Goal: Task Accomplishment & Management: Use online tool/utility

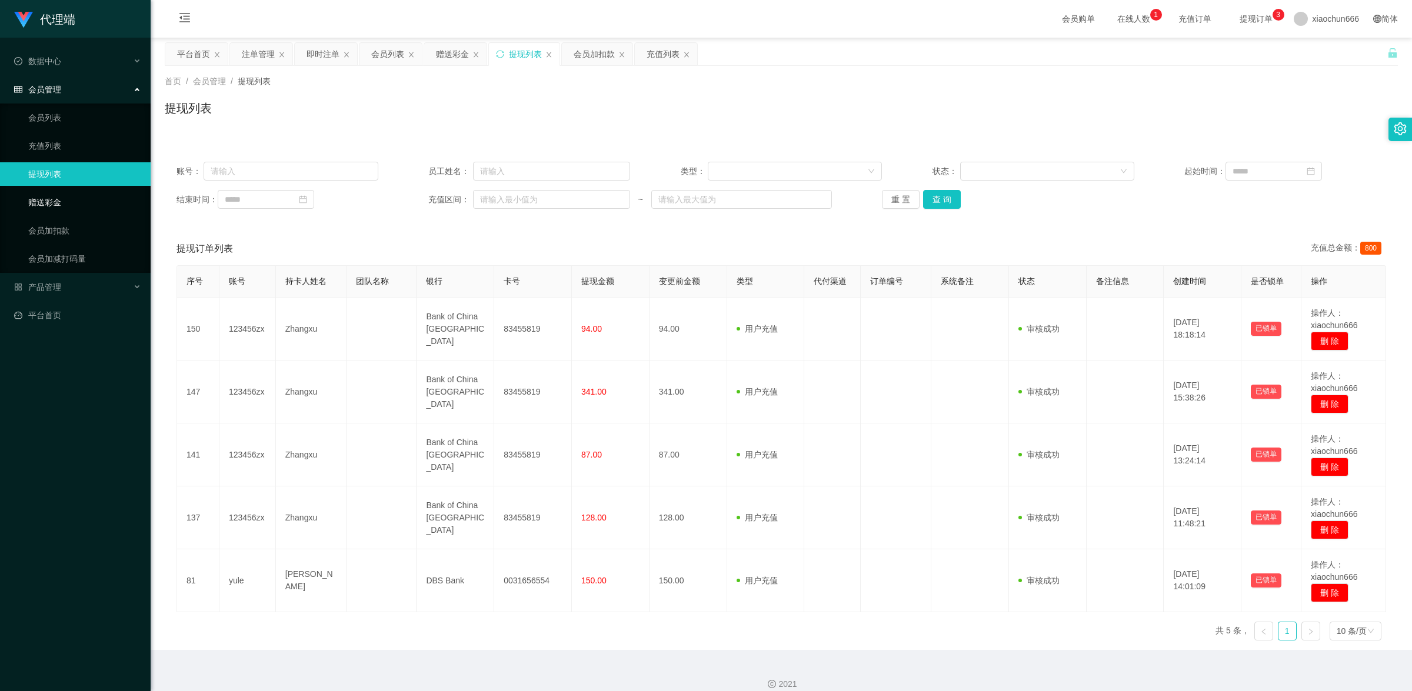
drag, startPoint x: 0, startPoint y: 0, endPoint x: 48, endPoint y: 202, distance: 207.4
click at [48, 202] on link "赠送彩金" at bounding box center [84, 203] width 113 height 24
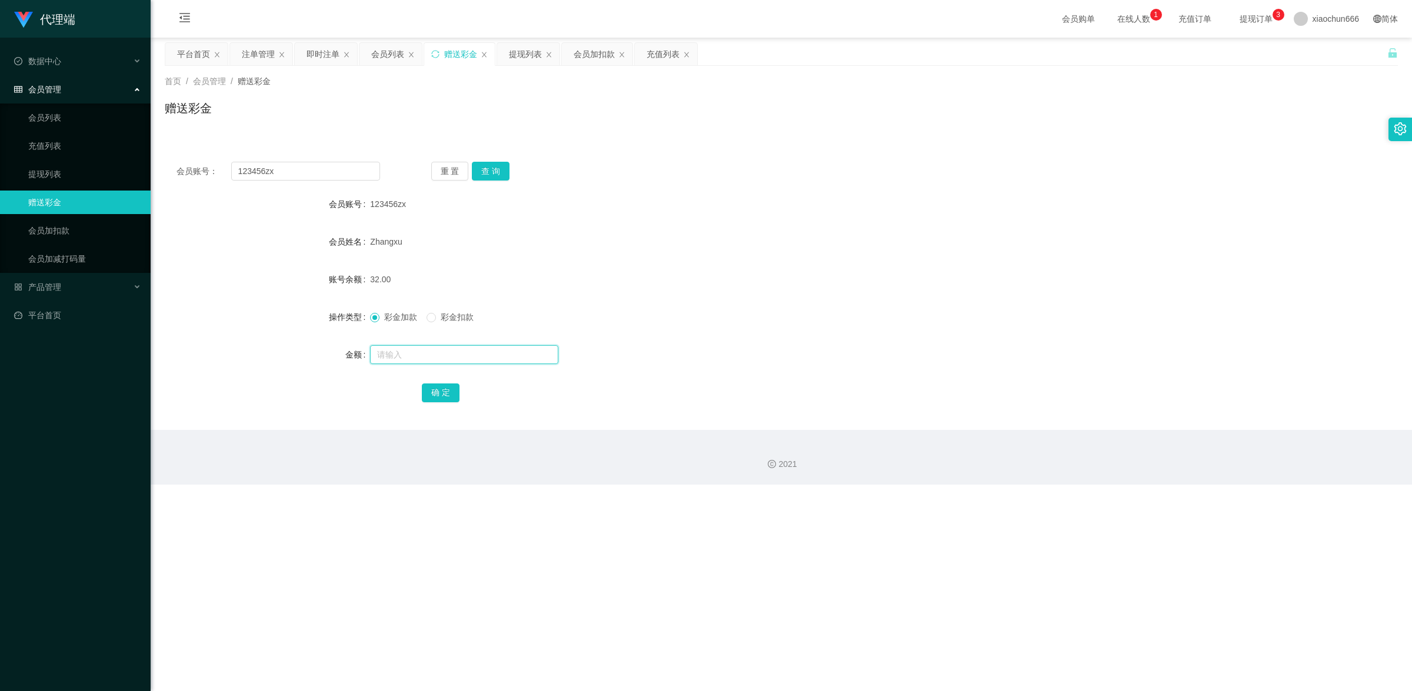
click at [439, 354] on input "text" at bounding box center [464, 354] width 188 height 19
click at [483, 177] on button "查 询" at bounding box center [491, 171] width 38 height 19
click at [447, 355] on input "text" at bounding box center [464, 354] width 188 height 19
type input "15"
click at [448, 392] on button "确 定" at bounding box center [441, 393] width 38 height 19
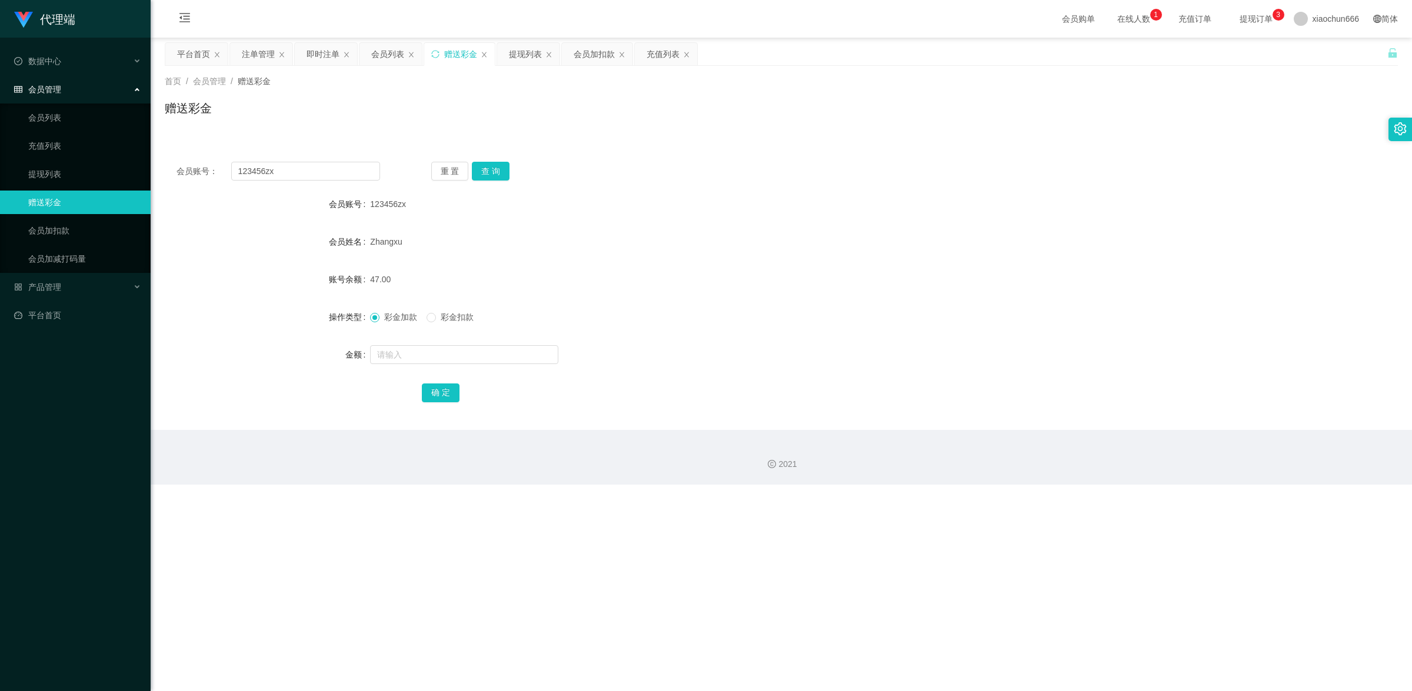
click at [435, 365] on div at bounding box center [729, 355] width 719 height 24
click at [435, 356] on input "text" at bounding box center [464, 354] width 188 height 19
type input "8"
click at [452, 393] on button "确 定" at bounding box center [441, 393] width 38 height 19
click at [434, 359] on input "text" at bounding box center [464, 354] width 188 height 19
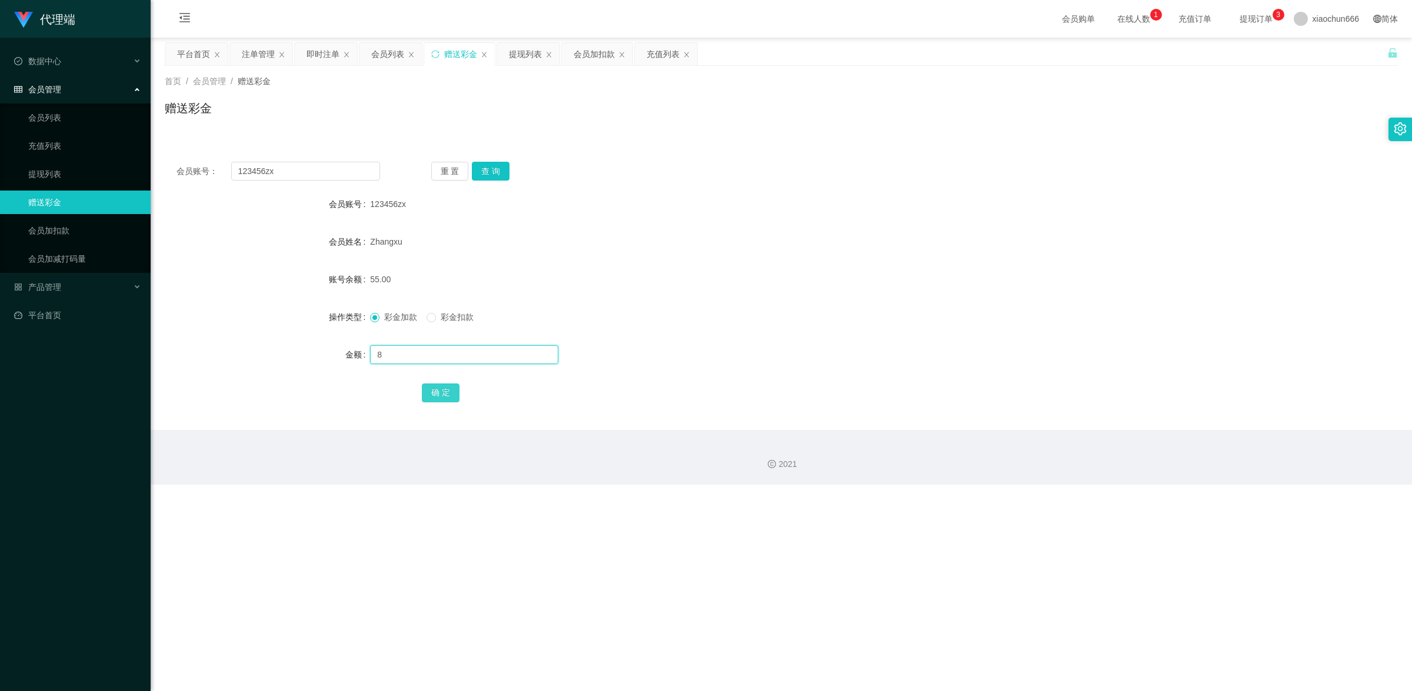
type input "8"
click at [439, 397] on button "确 定" at bounding box center [441, 393] width 38 height 19
click at [495, 164] on button "查 询" at bounding box center [491, 171] width 38 height 19
